Goal: Information Seeking & Learning: Learn about a topic

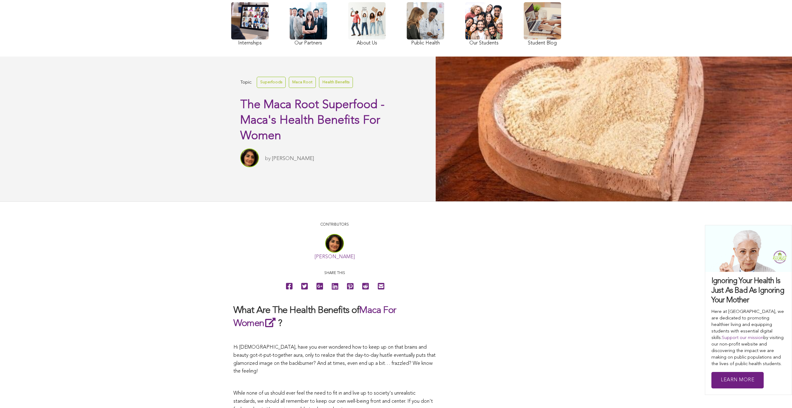
scroll to position [58, 0]
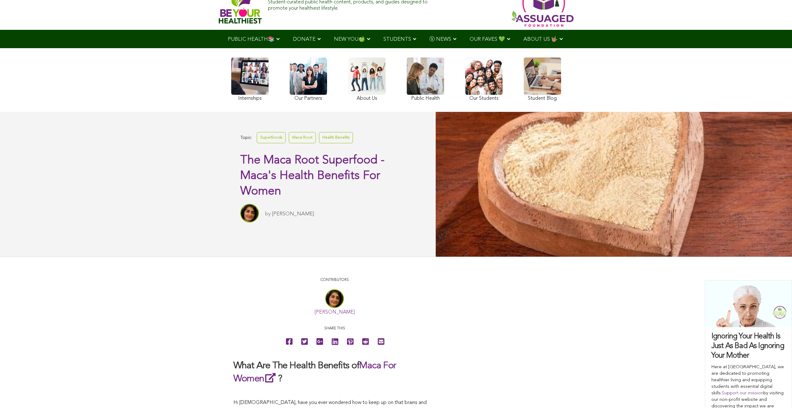
click at [523, 95] on link at bounding box center [541, 80] width 37 height 45
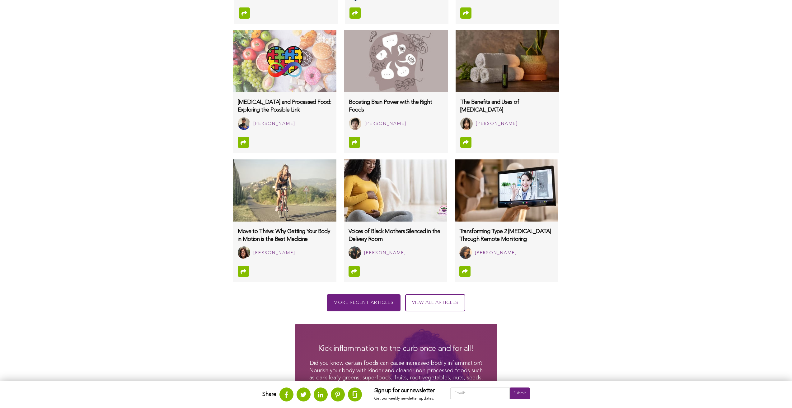
scroll to position [522, 0]
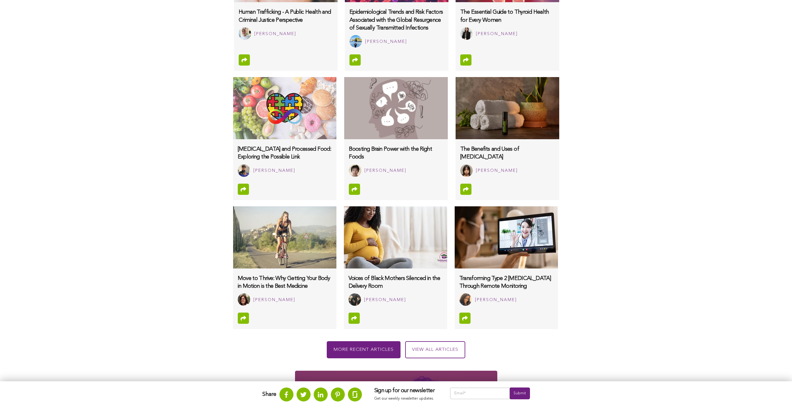
click at [349, 152] on h3 "Boosting Brain Power with the Right Foods" at bounding box center [396, 154] width 94 height 16
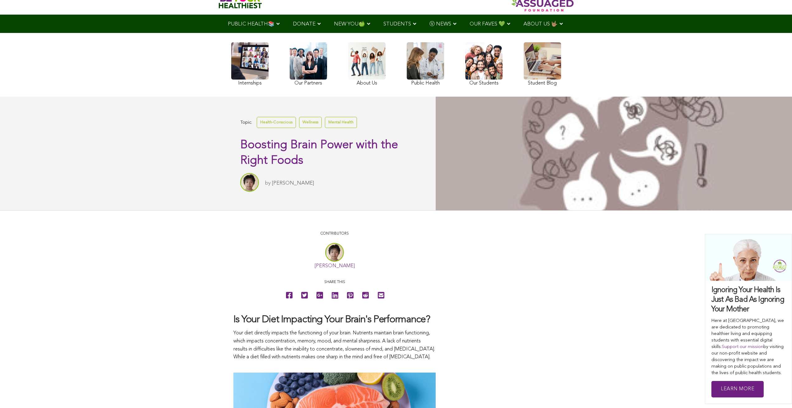
scroll to position [57, 0]
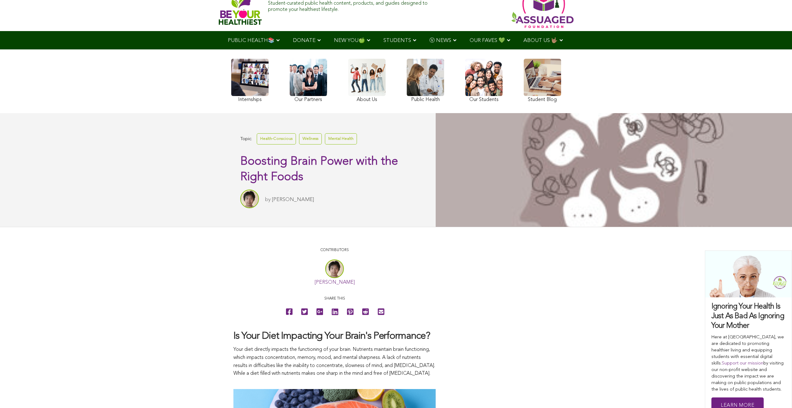
click at [231, 95] on link at bounding box center [249, 81] width 37 height 45
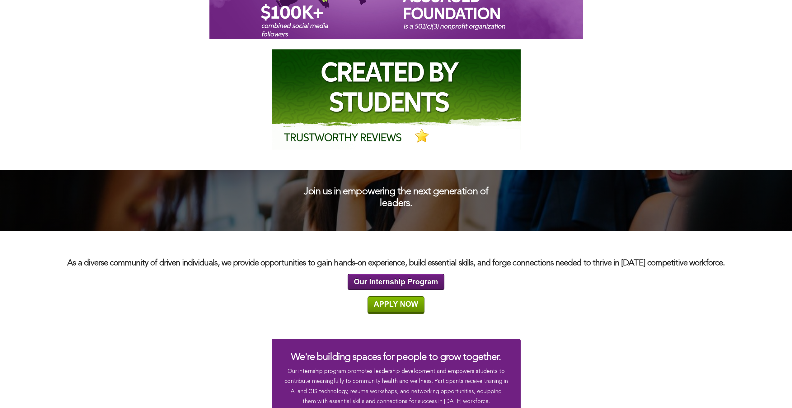
scroll to position [861, 0]
